Goal: Register for event/course

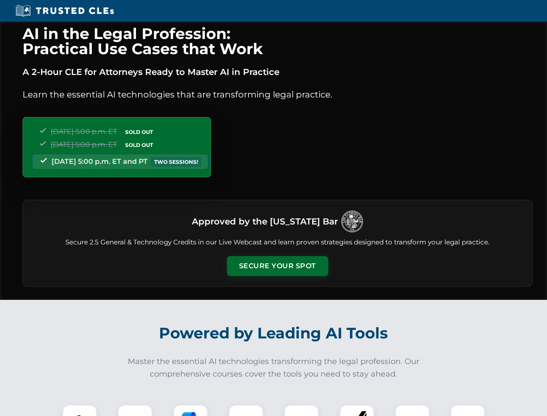
click at [277, 266] on button "Secure Your Spot" at bounding box center [277, 266] width 101 height 20
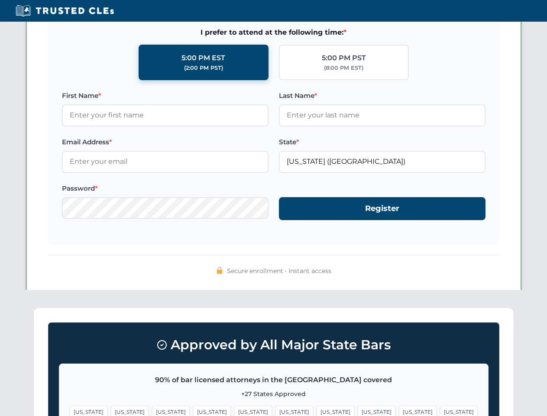
click at [317, 410] on span "[US_STATE]" at bounding box center [336, 411] width 38 height 13
click at [399, 410] on span "[US_STATE]" at bounding box center [418, 411] width 38 height 13
